Goal: Task Accomplishment & Management: Manage account settings

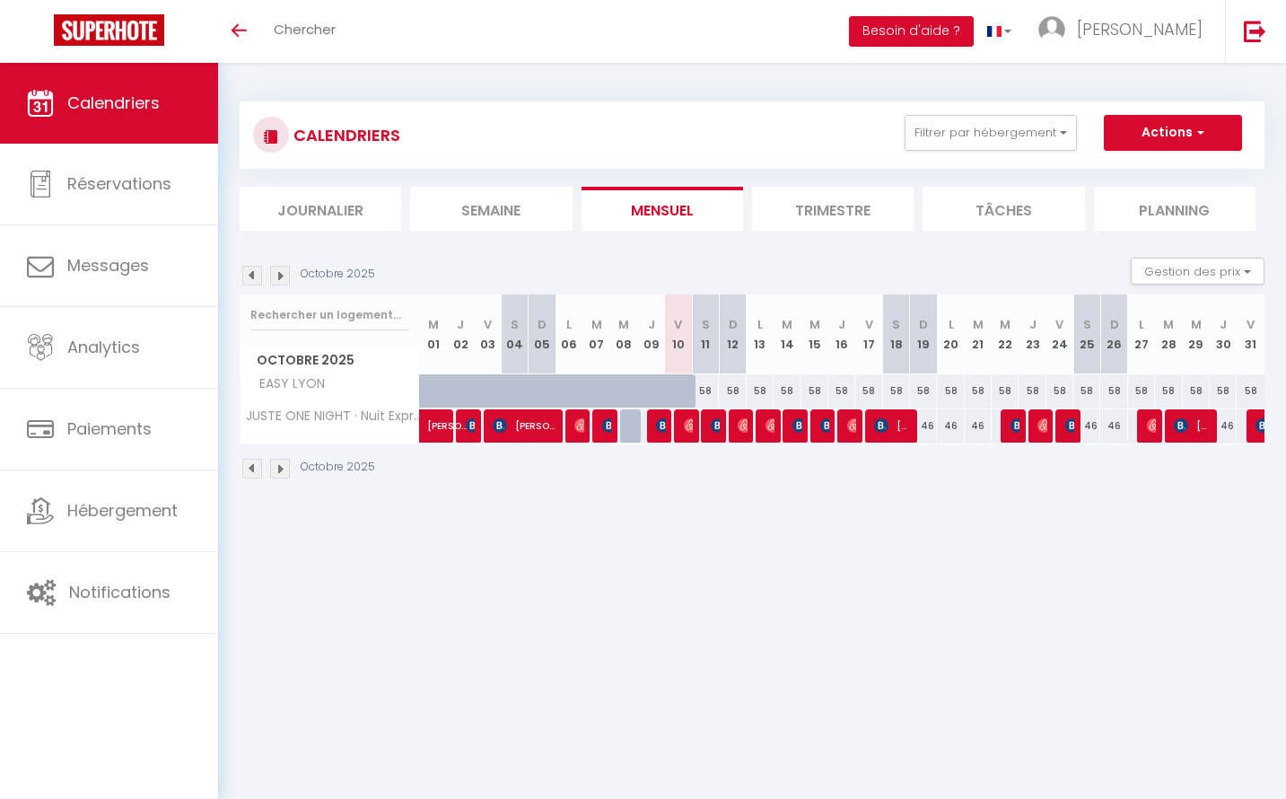
click at [688, 201] on li "Mensuel" at bounding box center [663, 209] width 162 height 44
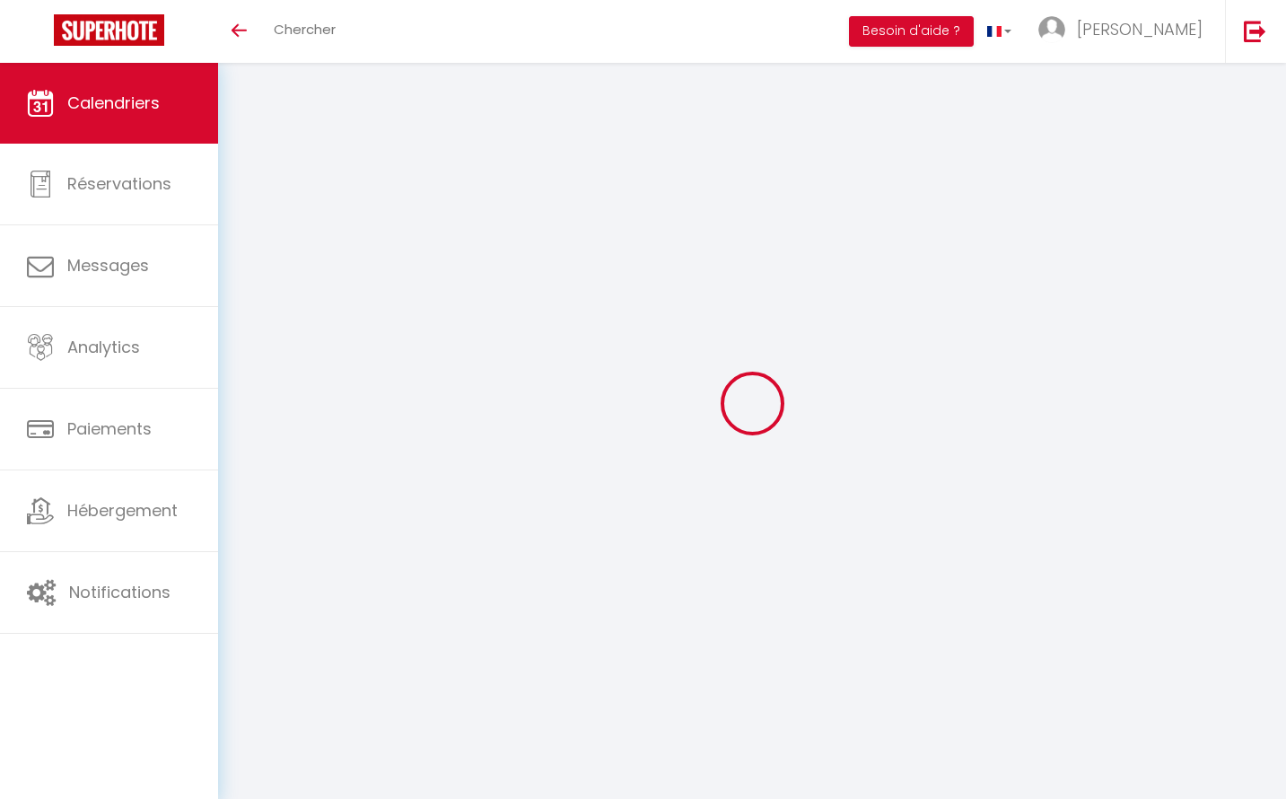
select select
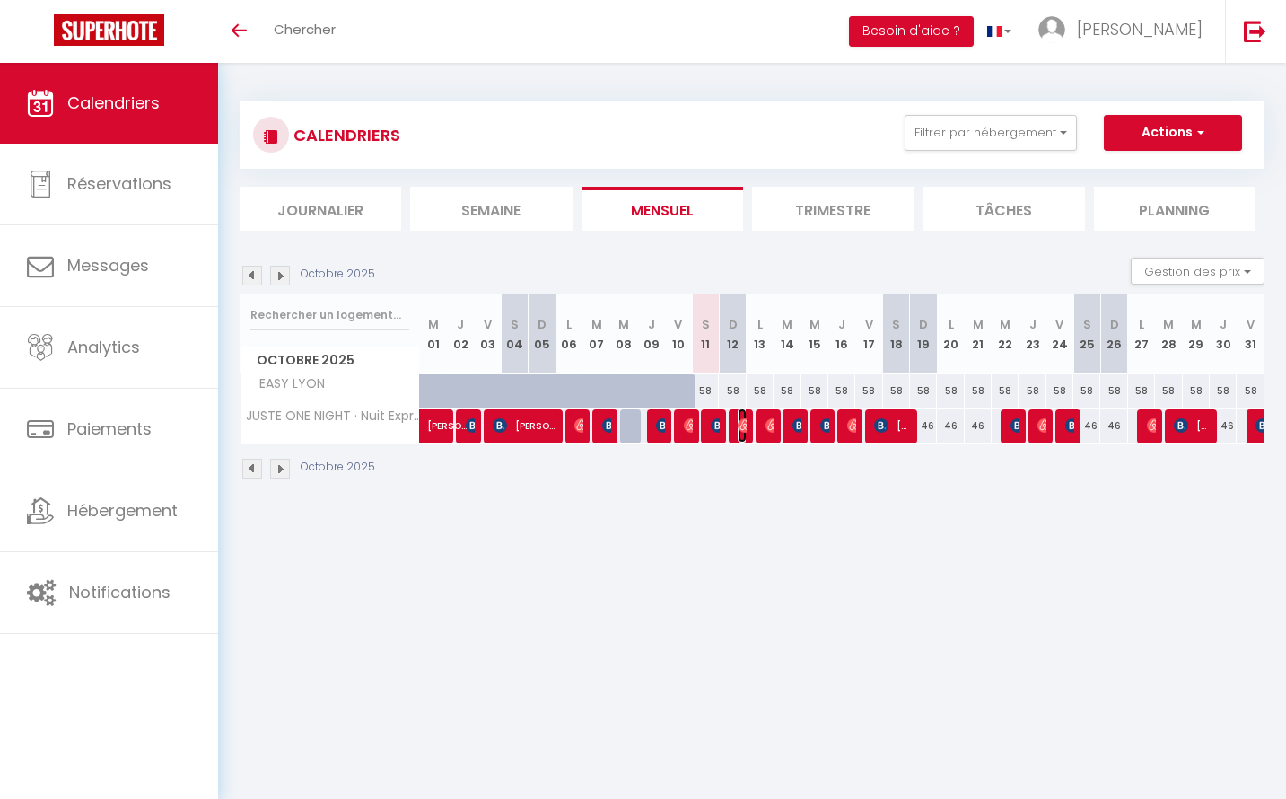
click at [741, 427] on img at bounding box center [745, 425] width 14 height 14
select select "OK"
select select "0"
select select "1"
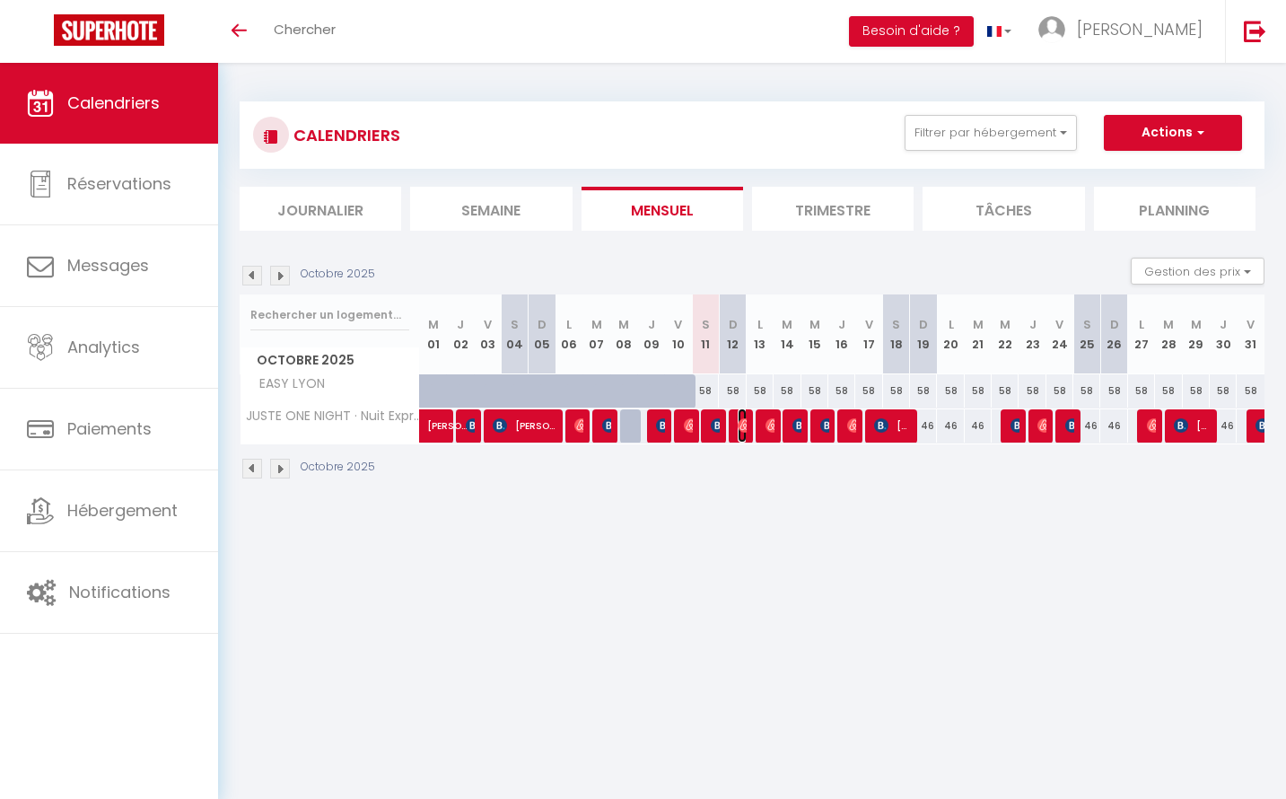
select select "1"
select select
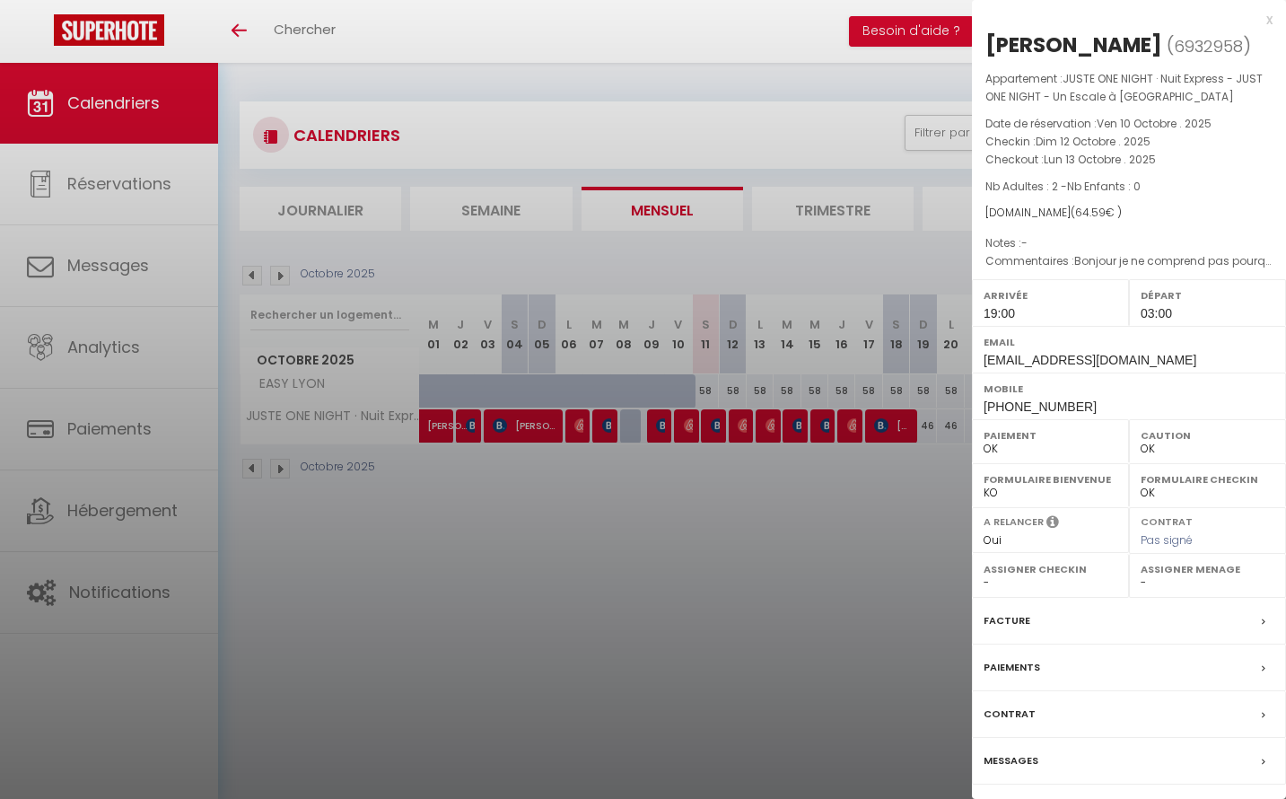
click at [713, 425] on div at bounding box center [643, 399] width 1286 height 799
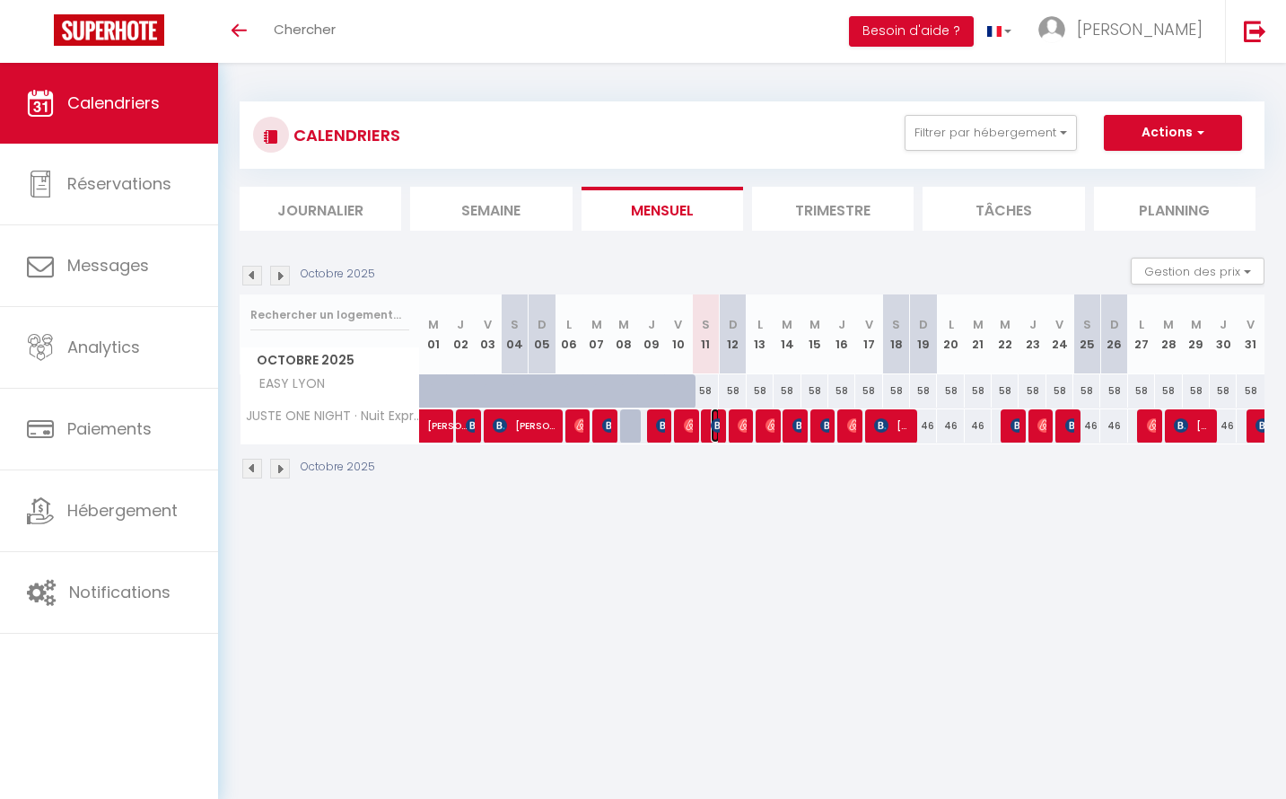
click at [713, 425] on img at bounding box center [718, 425] width 14 height 14
select select "KO"
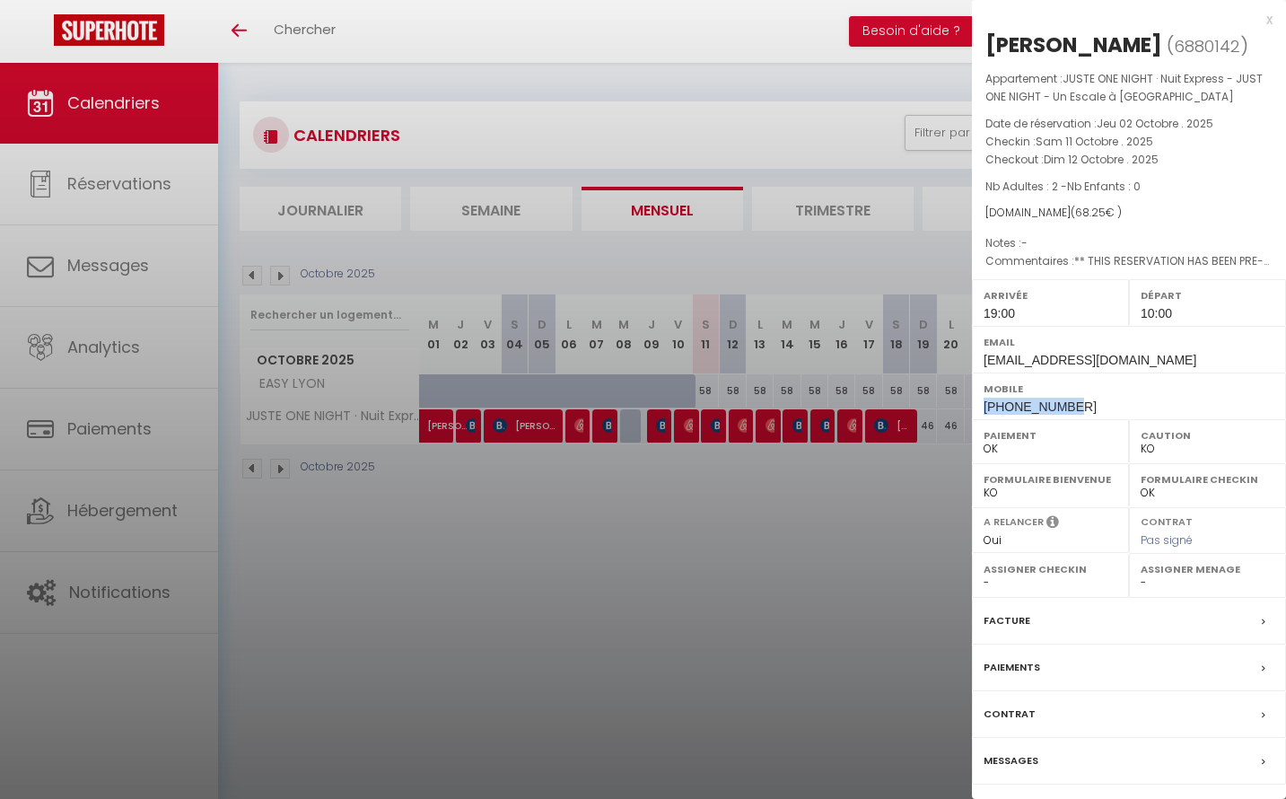
drag, startPoint x: 1045, startPoint y: 439, endPoint x: 984, endPoint y: 431, distance: 60.7
click at [984, 419] on div "Mobile [PHONE_NUMBER]" at bounding box center [1129, 395] width 314 height 47
copy span "[PHONE_NUMBER]"
click at [426, 561] on div at bounding box center [643, 399] width 1286 height 799
